Goal: Book appointment/travel/reservation

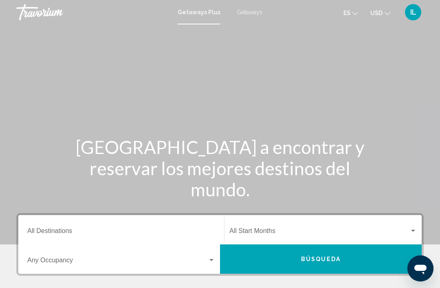
click at [57, 230] on input "Destination All Destinations" at bounding box center [121, 232] width 188 height 7
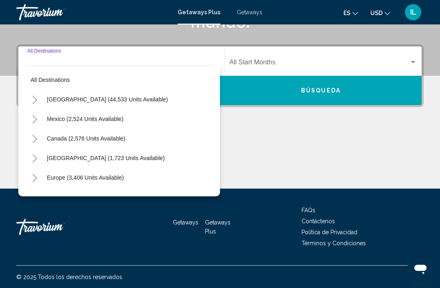
scroll to position [169, 0]
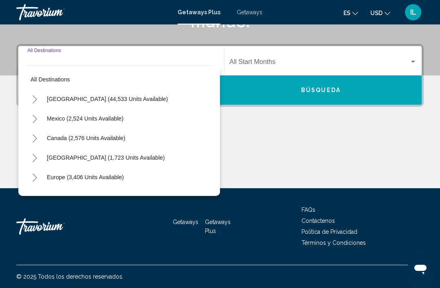
click at [38, 55] on div "Destination All Destinations" at bounding box center [121, 61] width 188 height 26
click at [65, 61] on input "Destination All Destinations" at bounding box center [121, 63] width 188 height 7
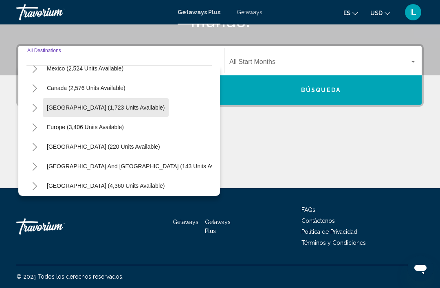
scroll to position [50, 0]
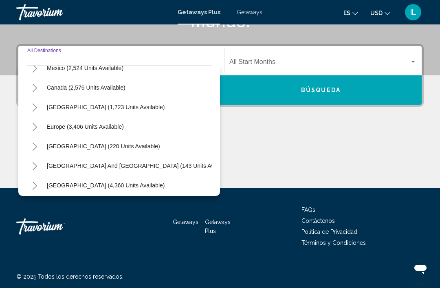
click at [150, 111] on button "[GEOGRAPHIC_DATA] (1,723 units available)" at bounding box center [106, 107] width 126 height 19
type input "**********"
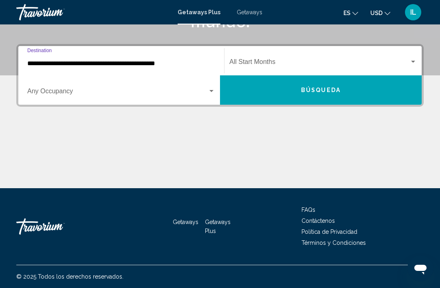
click at [207, 95] on span "Search widget" at bounding box center [117, 92] width 180 height 7
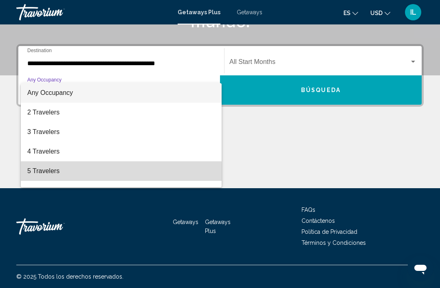
click at [46, 175] on span "5 Travelers" at bounding box center [121, 171] width 188 height 20
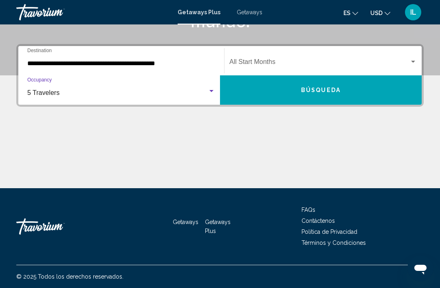
click at [408, 65] on span "Search widget" at bounding box center [319, 63] width 180 height 7
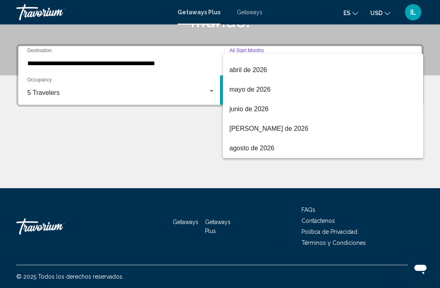
scroll to position [169, 0]
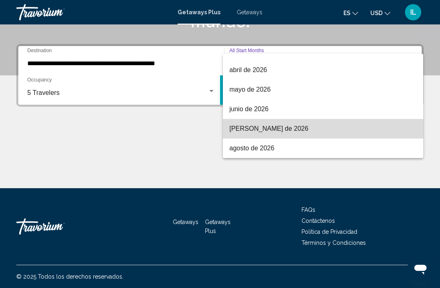
click at [259, 129] on span "[PERSON_NAME] de 2026" at bounding box center [322, 129] width 187 height 20
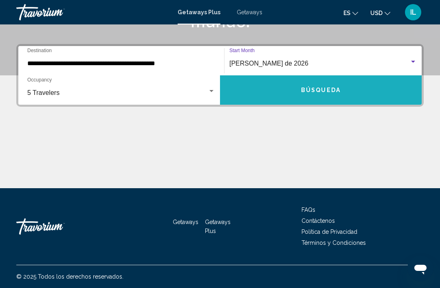
click at [345, 98] on button "Búsqueda" at bounding box center [321, 89] width 202 height 29
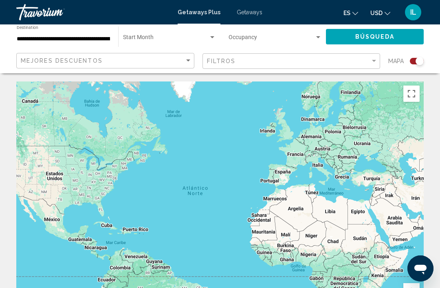
click at [90, 40] on input "**********" at bounding box center [63, 39] width 93 height 7
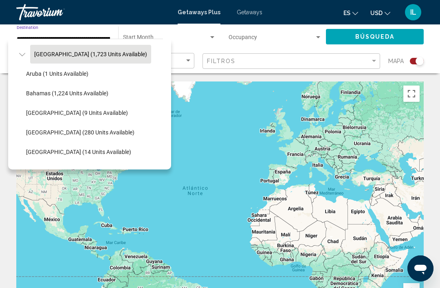
scroll to position [79, 1]
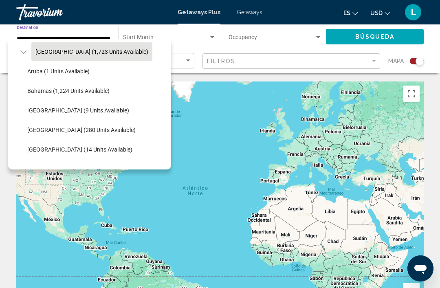
click at [119, 130] on span "[GEOGRAPHIC_DATA] (280 units available)" at bounding box center [81, 130] width 108 height 7
type input "**********"
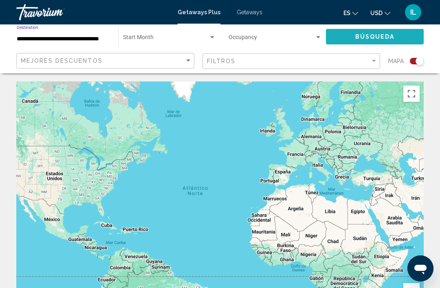
click at [386, 42] on button "Búsqueda" at bounding box center [375, 36] width 98 height 15
click at [212, 42] on div "Search widget" at bounding box center [169, 39] width 93 height 7
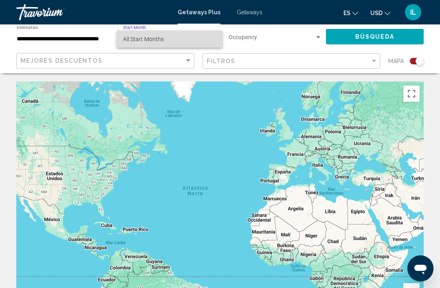
click at [171, 44] on span "All Start Months" at bounding box center [169, 39] width 93 height 17
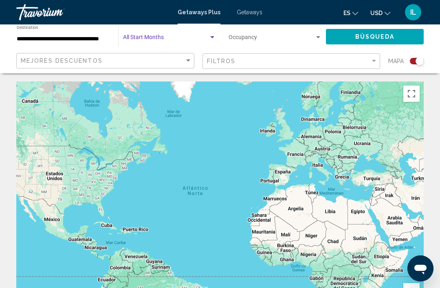
click at [315, 39] on div "Search widget" at bounding box center [317, 37] width 7 height 7
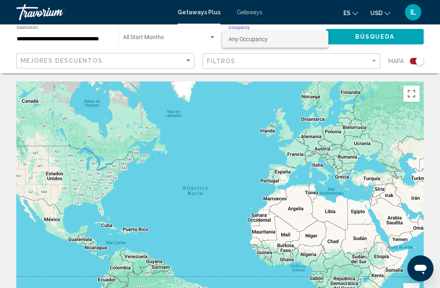
click at [393, 47] on div at bounding box center [220, 144] width 440 height 288
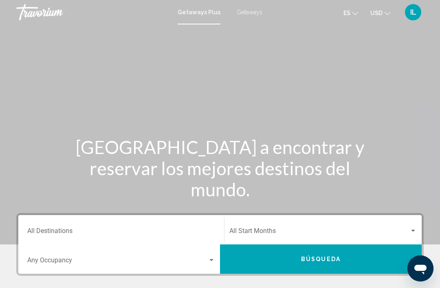
click at [70, 232] on input "Destination All Destinations" at bounding box center [121, 232] width 188 height 7
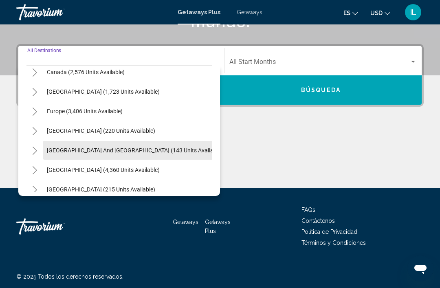
scroll to position [79, 0]
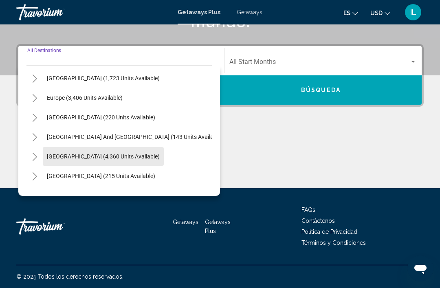
click at [130, 159] on span "[GEOGRAPHIC_DATA] (4,360 units available)" at bounding box center [103, 156] width 113 height 7
type input "**********"
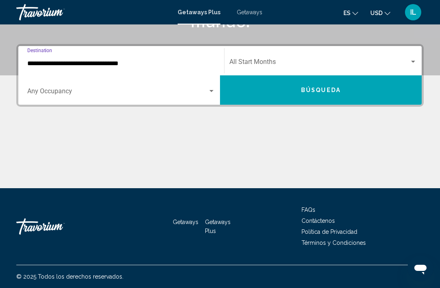
click at [212, 95] on div "Search widget" at bounding box center [121, 92] width 188 height 7
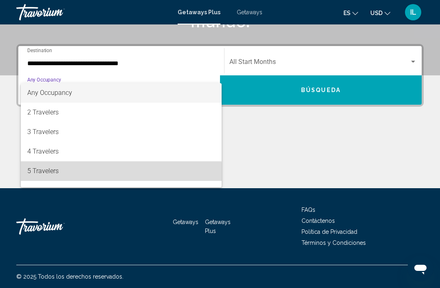
click at [62, 175] on span "5 Travelers" at bounding box center [121, 171] width 188 height 20
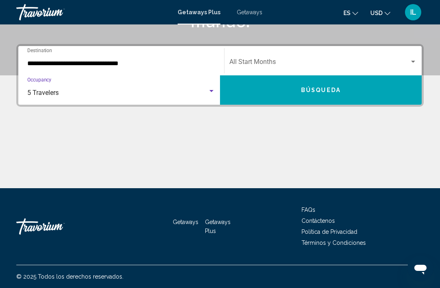
click at [416, 59] on div "Search widget" at bounding box center [412, 62] width 7 height 7
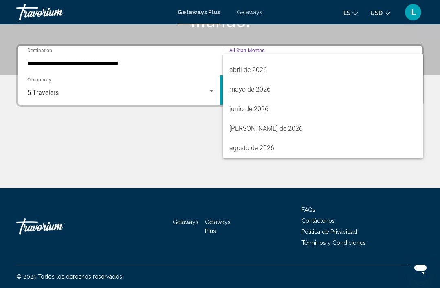
scroll to position [169, 0]
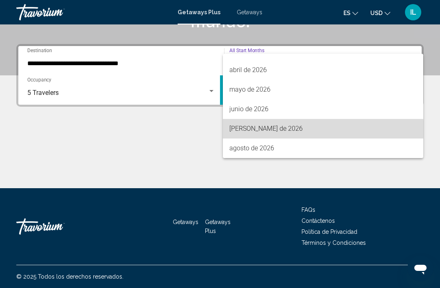
click at [257, 132] on span "[PERSON_NAME] de 2026" at bounding box center [322, 129] width 187 height 20
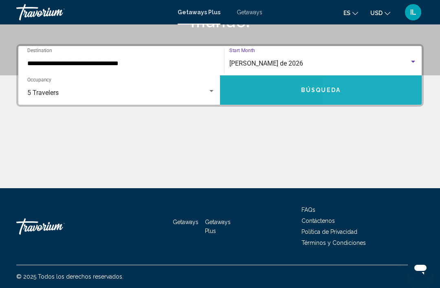
click at [364, 95] on button "Búsqueda" at bounding box center [321, 89] width 202 height 29
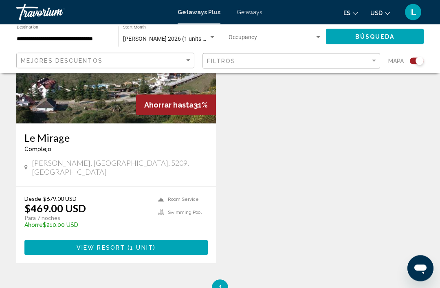
scroll to position [370, 0]
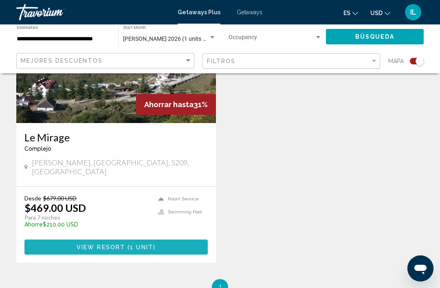
click at [137, 244] on span "1 unit" at bounding box center [141, 247] width 23 height 7
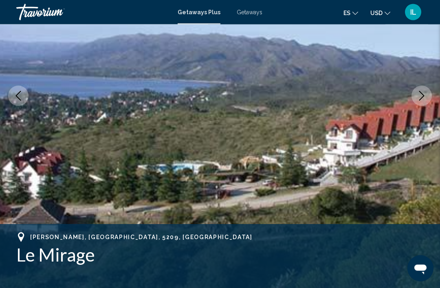
scroll to position [120, 0]
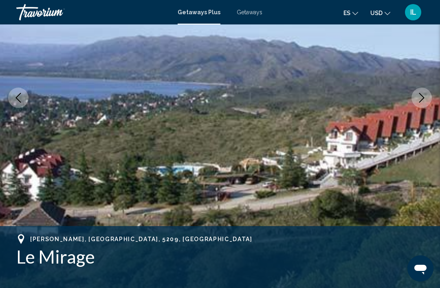
click at [421, 101] on icon "Next image" at bounding box center [421, 98] width 5 height 10
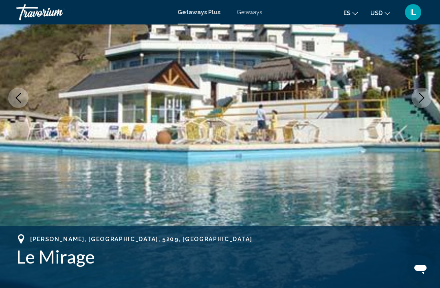
click at [415, 97] on button "Next image" at bounding box center [421, 98] width 20 height 20
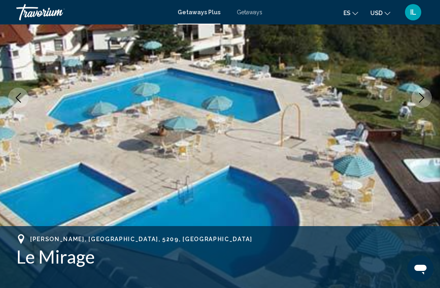
click at [417, 99] on icon "Next image" at bounding box center [422, 98] width 10 height 10
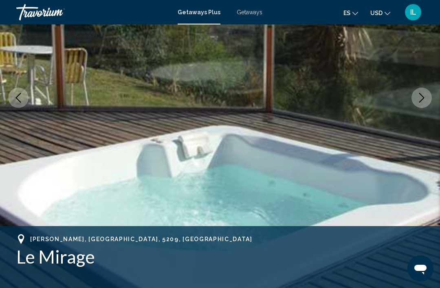
click at [417, 100] on icon "Next image" at bounding box center [422, 98] width 10 height 10
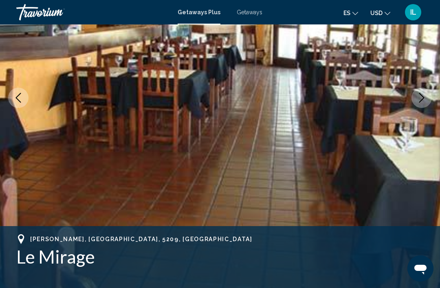
click at [419, 99] on icon "Next image" at bounding box center [422, 98] width 10 height 10
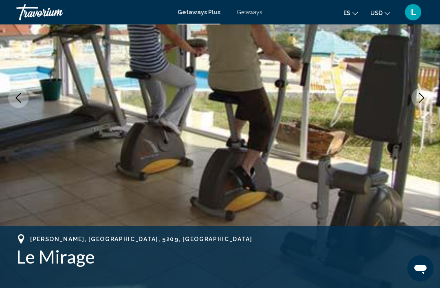
click at [423, 100] on icon "Next image" at bounding box center [422, 98] width 10 height 10
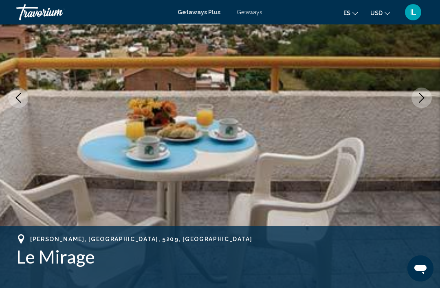
click at [423, 99] on icon "Next image" at bounding box center [422, 98] width 10 height 10
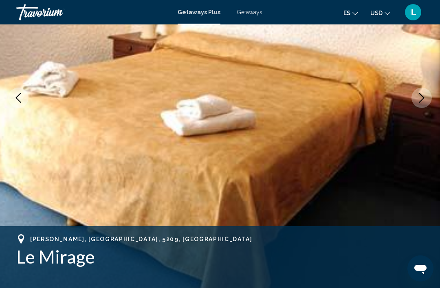
click at [421, 100] on icon "Next image" at bounding box center [421, 98] width 5 height 10
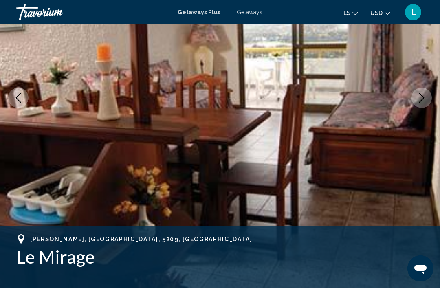
click at [420, 100] on icon "Next image" at bounding box center [422, 98] width 10 height 10
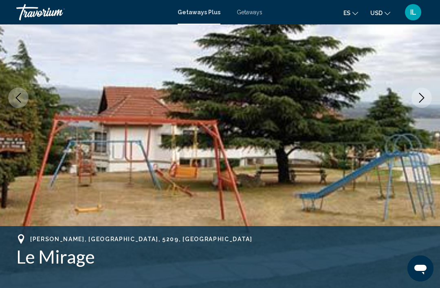
click at [421, 100] on icon "Next image" at bounding box center [422, 98] width 10 height 10
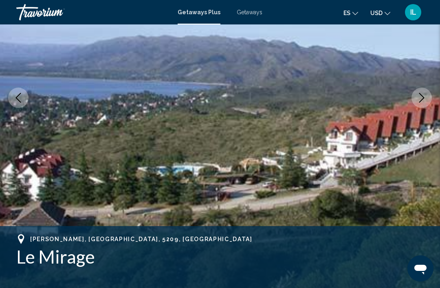
scroll to position [26, 0]
